Goal: Information Seeking & Learning: Learn about a topic

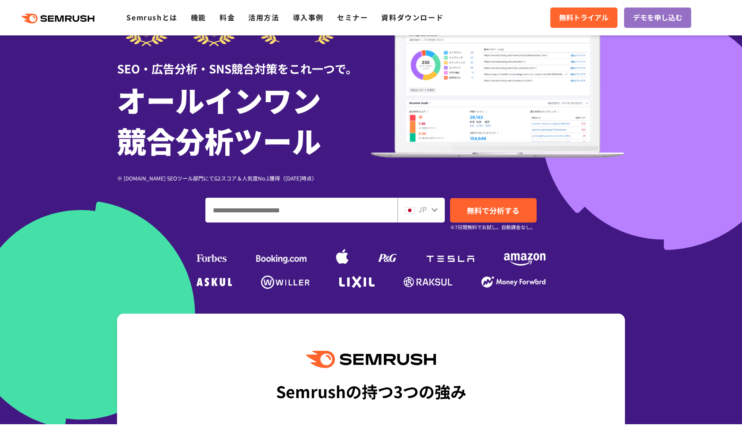
scroll to position [108, 0]
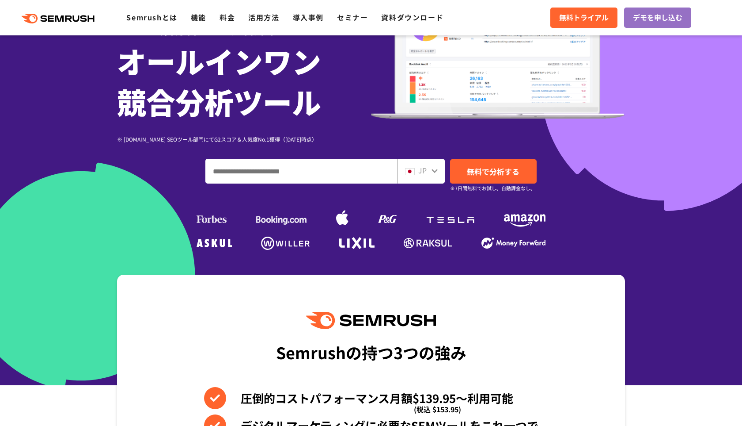
click at [286, 185] on div "SEO・広告分析・SNS競合対策をこれ一つで。 オールインワン 競合分析ツール ※ G2.com SEOツール部門にてG2スコア＆人気度No.1獲得（2023…" at bounding box center [371, 101] width 508 height 303
click at [276, 179] on input "ドメイン、キーワードまたはURLを入力してください" at bounding box center [301, 171] width 191 height 24
type input "*********"
click at [508, 172] on span "無料で分析する" at bounding box center [493, 171] width 53 height 11
click at [217, 19] on ul "Semrushとは 機能 料金 活用方法 導入事例 セミナー 資料ダウンロード" at bounding box center [291, 17] width 331 height 11
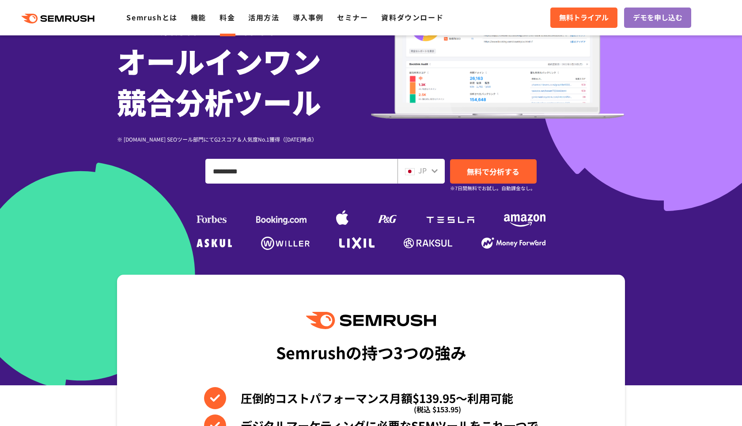
click at [231, 19] on link "料金" at bounding box center [227, 17] width 15 height 11
